Goal: Task Accomplishment & Management: Use online tool/utility

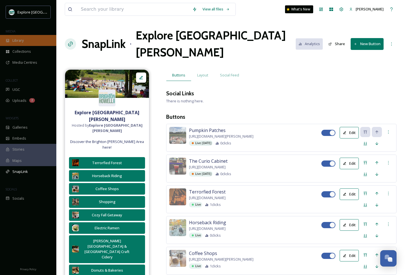
click at [24, 42] on span "Library" at bounding box center [17, 40] width 11 height 5
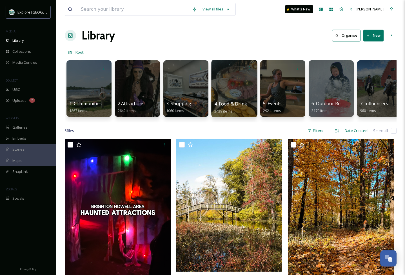
click at [216, 97] on div at bounding box center [234, 88] width 46 height 57
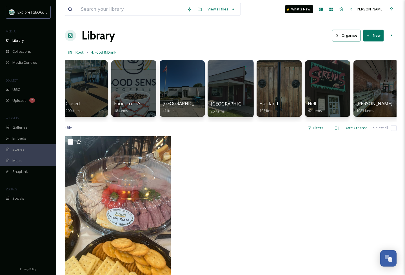
scroll to position [0, 53]
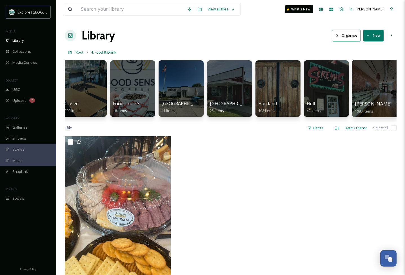
click at [375, 91] on div at bounding box center [375, 88] width 46 height 57
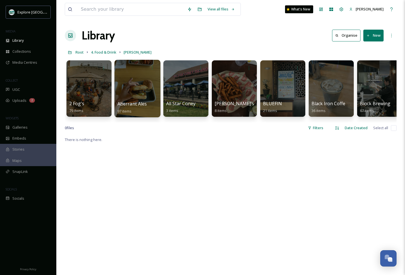
click at [140, 99] on div at bounding box center [137, 88] width 46 height 57
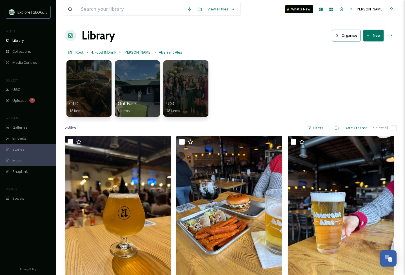
click at [374, 38] on button "New" at bounding box center [373, 36] width 20 height 12
click at [365, 52] on div "File Upload" at bounding box center [367, 48] width 32 height 11
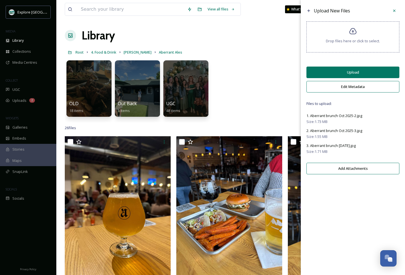
click at [345, 75] on button "Upload" at bounding box center [352, 72] width 93 height 12
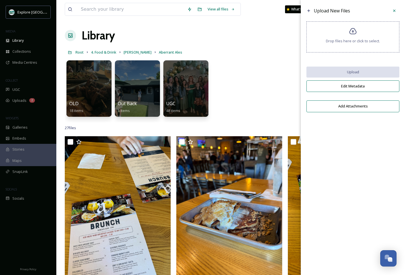
click at [285, 81] on div "OLD 18 items Out Back 5 items UGC 48 items" at bounding box center [231, 89] width 332 height 65
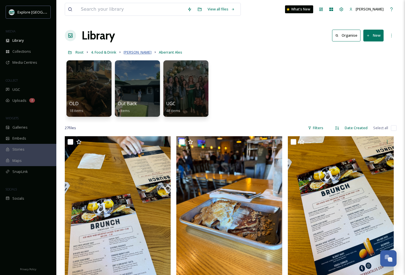
click at [126, 51] on span "[PERSON_NAME]" at bounding box center [138, 52] width 28 height 5
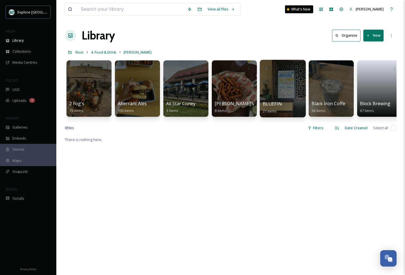
scroll to position [0, 66]
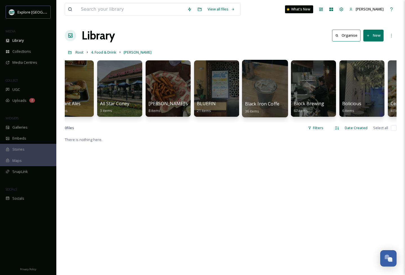
click at [267, 93] on div at bounding box center [265, 88] width 46 height 57
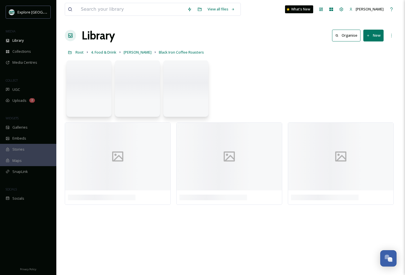
click at [374, 37] on button "New" at bounding box center [373, 36] width 20 height 12
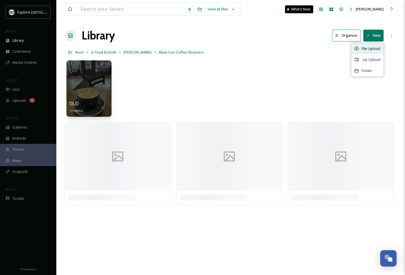
click at [366, 52] on div "File Upload" at bounding box center [367, 48] width 32 height 11
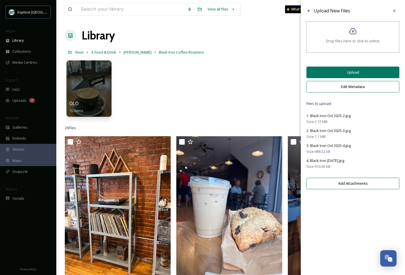
click at [341, 75] on button "Upload" at bounding box center [352, 72] width 93 height 12
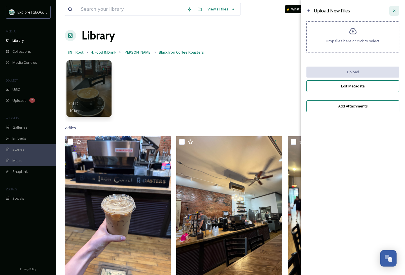
click at [396, 10] on icon at bounding box center [394, 10] width 5 height 5
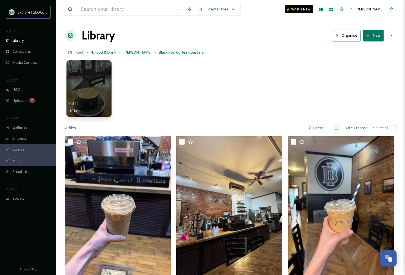
click at [79, 52] on span "Root" at bounding box center [79, 52] width 8 height 5
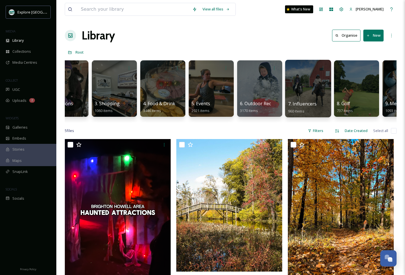
scroll to position [0, 75]
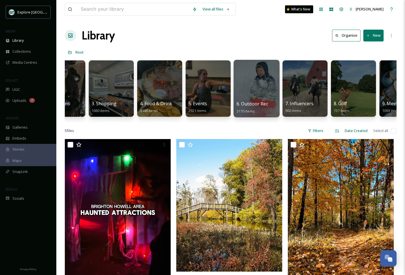
click at [261, 99] on div at bounding box center [256, 88] width 46 height 57
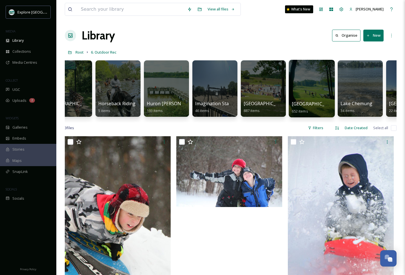
scroll to position [0, 475]
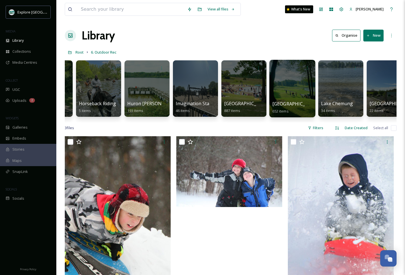
click at [296, 91] on div at bounding box center [292, 88] width 46 height 57
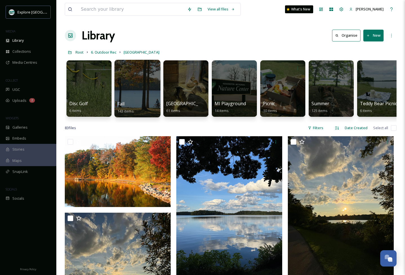
click at [141, 98] on div at bounding box center [137, 88] width 46 height 57
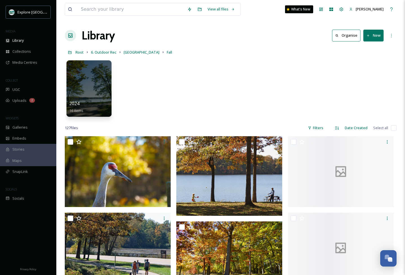
click at [374, 39] on button "New" at bounding box center [373, 36] width 20 height 12
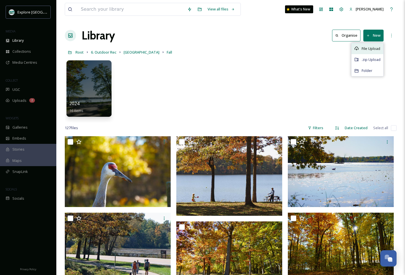
click at [368, 50] on span "File Upload" at bounding box center [371, 48] width 19 height 5
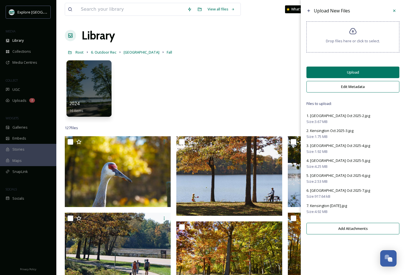
click at [333, 77] on button "Upload" at bounding box center [352, 72] width 93 height 12
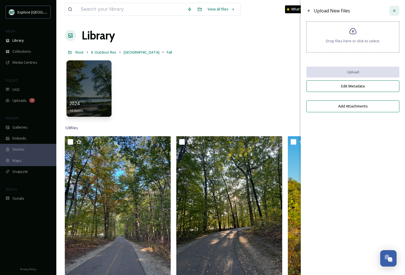
click at [396, 11] on icon at bounding box center [394, 10] width 5 height 5
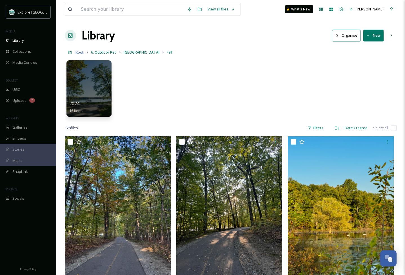
click at [79, 53] on span "Root" at bounding box center [79, 52] width 8 height 5
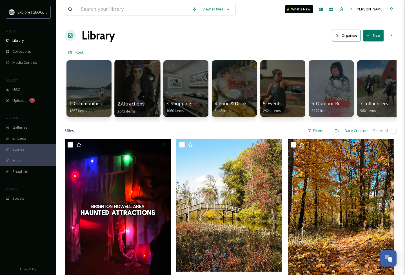
click at [126, 97] on div at bounding box center [137, 88] width 46 height 57
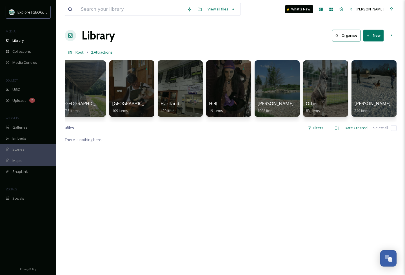
scroll to position [0, 6]
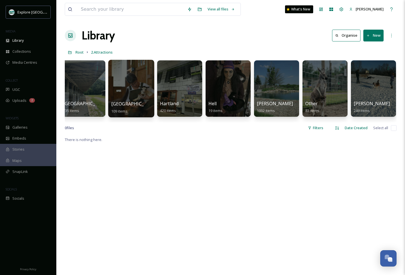
click at [125, 99] on div at bounding box center [131, 88] width 46 height 57
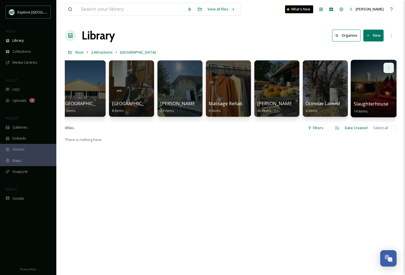
scroll to position [0, 54]
click at [381, 78] on div at bounding box center [374, 88] width 46 height 57
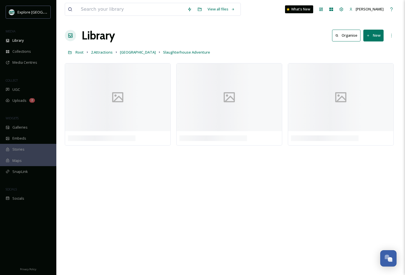
click at [373, 39] on button "New" at bounding box center [373, 36] width 20 height 12
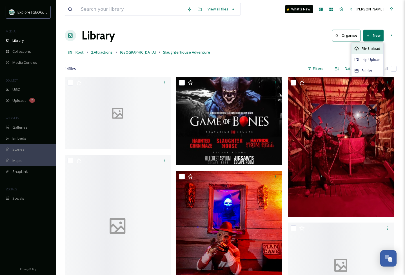
click at [368, 49] on span "File Upload" at bounding box center [371, 48] width 19 height 5
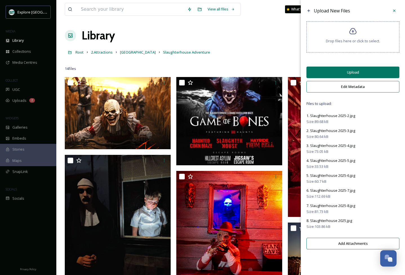
click at [339, 77] on button "Upload" at bounding box center [352, 72] width 93 height 12
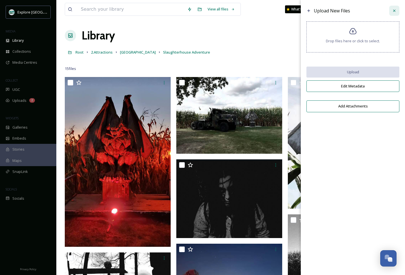
click at [393, 13] on icon at bounding box center [394, 10] width 5 height 5
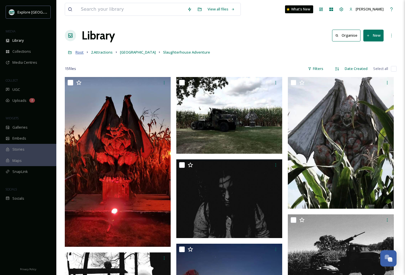
click at [80, 54] on span "Root" at bounding box center [79, 52] width 8 height 5
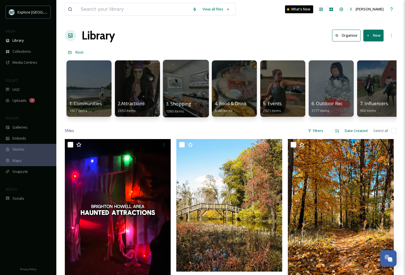
click at [192, 85] on div at bounding box center [186, 88] width 46 height 57
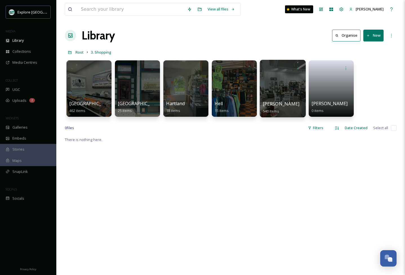
click at [280, 87] on div at bounding box center [283, 88] width 46 height 57
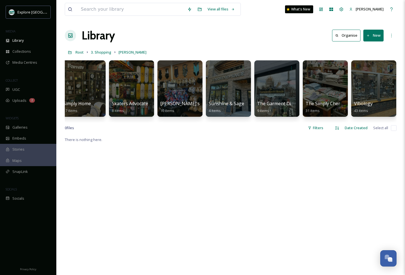
scroll to position [0, 830]
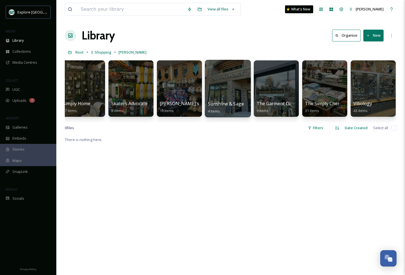
click at [219, 96] on div at bounding box center [228, 88] width 46 height 57
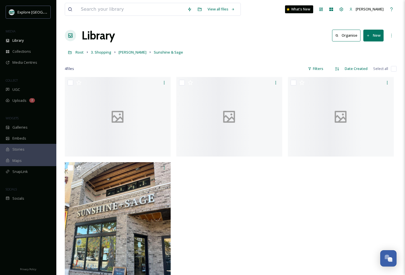
click at [370, 35] on button "New" at bounding box center [373, 36] width 20 height 12
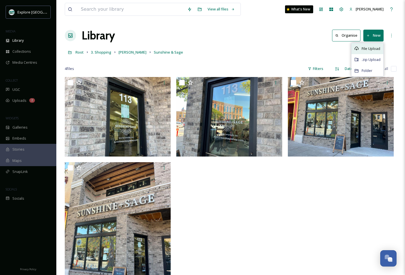
click at [372, 48] on span "File Upload" at bounding box center [371, 48] width 19 height 5
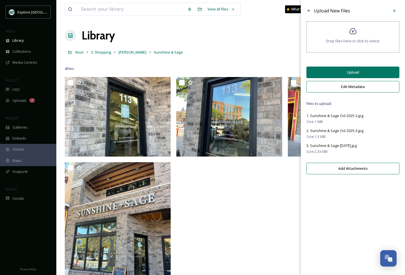
click at [342, 74] on button "Upload" at bounding box center [352, 72] width 93 height 12
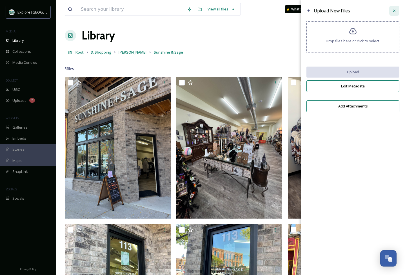
click at [395, 12] on icon at bounding box center [394, 10] width 5 height 5
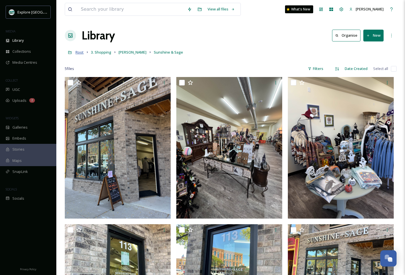
click at [77, 53] on span "Root" at bounding box center [79, 52] width 8 height 5
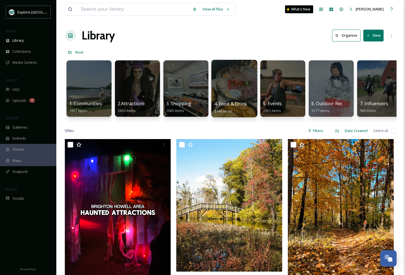
click at [234, 90] on div at bounding box center [234, 88] width 46 height 57
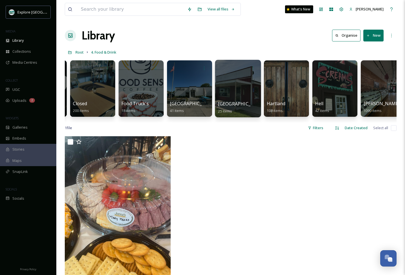
scroll to position [0, 101]
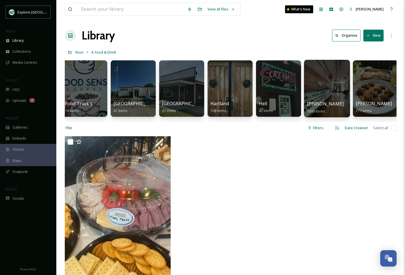
click at [317, 77] on div at bounding box center [327, 88] width 46 height 57
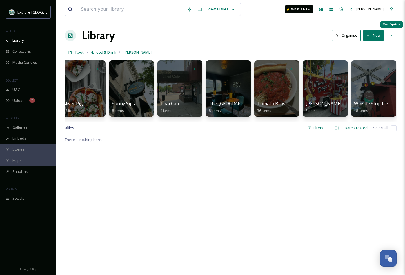
scroll to position [0, 1507]
click at [376, 38] on button "New" at bounding box center [373, 36] width 20 height 12
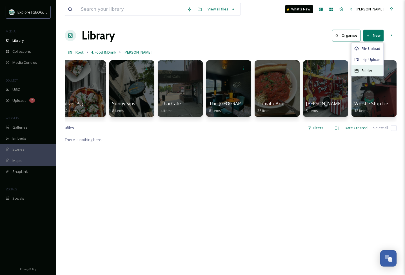
click at [369, 70] on span "Folder" at bounding box center [367, 70] width 11 height 5
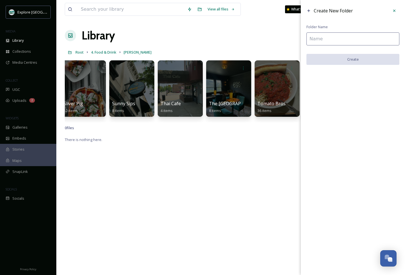
click at [349, 39] on input at bounding box center [352, 38] width 93 height 13
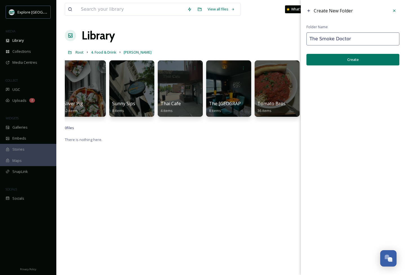
type input "The Smoke Doctor"
click at [350, 61] on button "Create" at bounding box center [352, 60] width 93 height 12
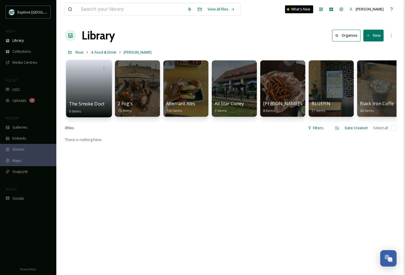
scroll to position [0, 0]
click at [87, 93] on link at bounding box center [89, 86] width 40 height 27
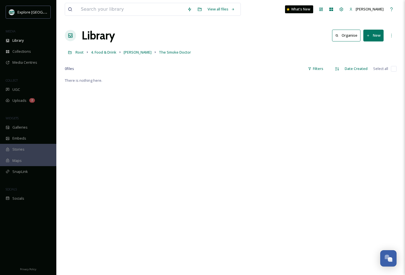
click at [372, 38] on button "New" at bounding box center [373, 36] width 20 height 12
click at [369, 52] on div "File Upload" at bounding box center [367, 48] width 32 height 11
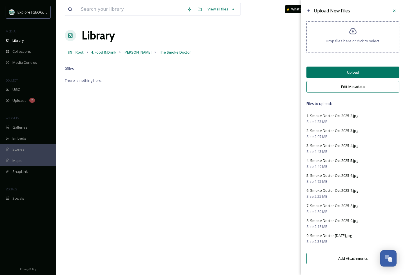
click at [353, 75] on button "Upload" at bounding box center [352, 72] width 93 height 12
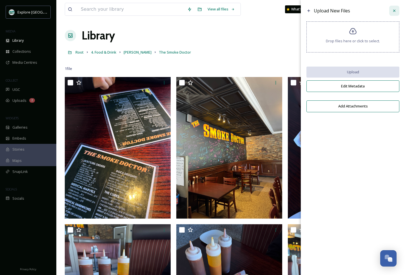
click at [393, 12] on icon at bounding box center [394, 10] width 5 height 5
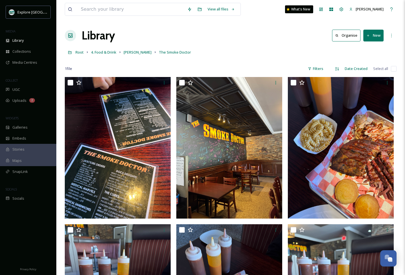
click at [253, 61] on div at bounding box center [231, 60] width 332 height 6
click at [26, 101] on span "Uploads" at bounding box center [19, 100] width 14 height 5
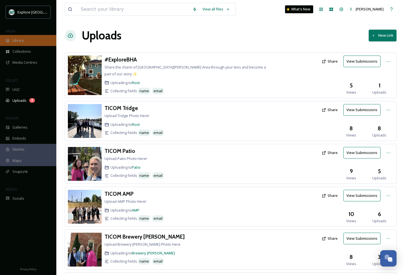
click at [16, 42] on span "Library" at bounding box center [17, 40] width 11 height 5
